Goal: Task Accomplishment & Management: Complete application form

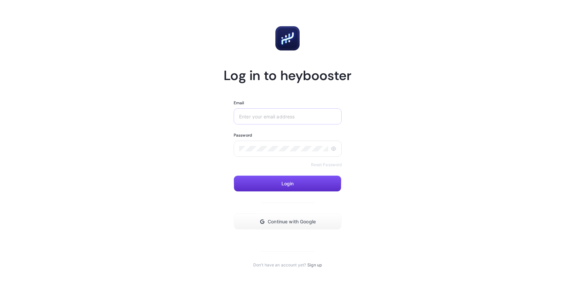
click at [307, 122] on div at bounding box center [288, 116] width 108 height 16
click at [295, 221] on span "Continue with Google" at bounding box center [292, 221] width 48 height 5
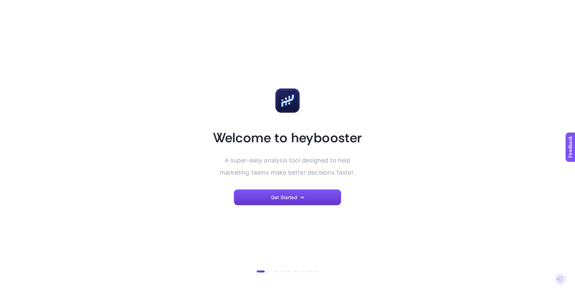
click at [327, 199] on button "Get Started" at bounding box center [288, 197] width 108 height 16
